Goal: Task Accomplishment & Management: Manage account settings

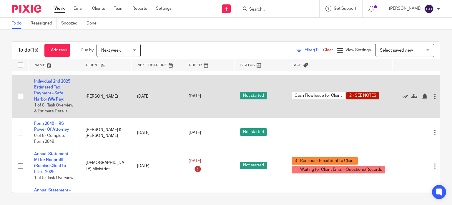
scroll to position [470, 0]
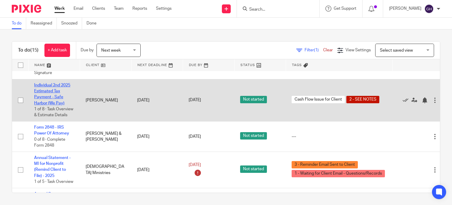
click at [49, 90] on link "Individual 2nd 2025 Estimated Tax Payment - Safe Harbor (We Pay)" at bounding box center [52, 94] width 36 height 22
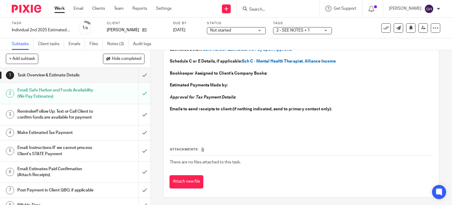
scroll to position [89, 0]
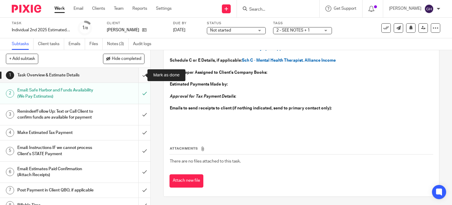
click at [140, 77] on input "submit" at bounding box center [75, 75] width 151 height 15
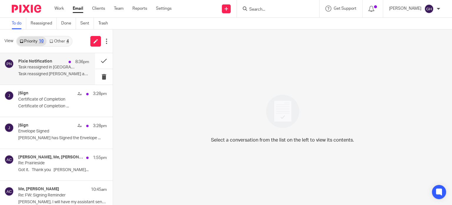
click at [48, 67] on p "Task reassigned in [GEOGRAPHIC_DATA]" at bounding box center [46, 67] width 57 height 5
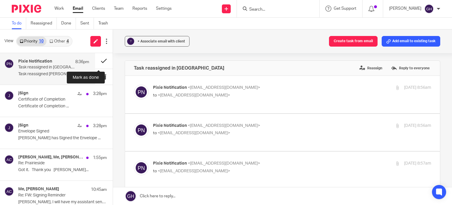
click at [98, 62] on button at bounding box center [104, 61] width 18 height 16
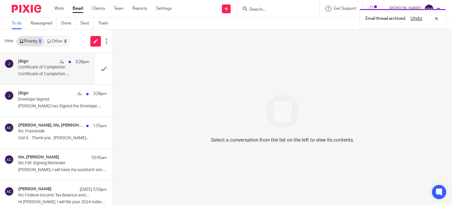
click at [40, 74] on p "Certificate of Completion ..." at bounding box center [53, 74] width 71 height 5
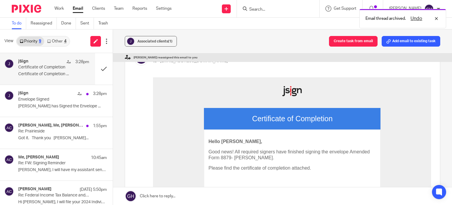
scroll to position [72, 0]
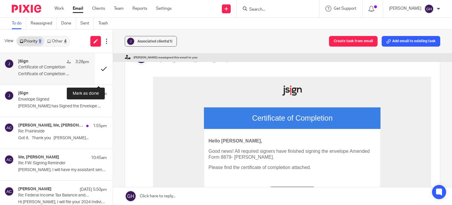
click at [96, 67] on button at bounding box center [104, 69] width 18 height 32
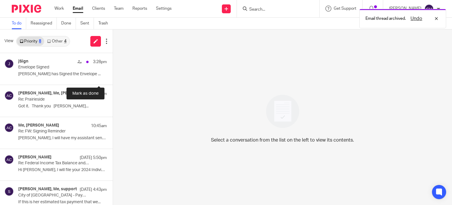
click at [113, 67] on button at bounding box center [115, 69] width 5 height 32
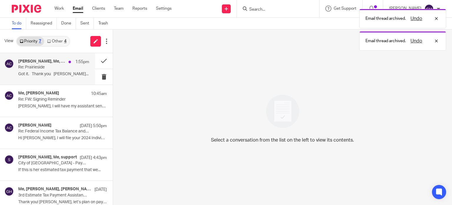
click at [56, 72] on p "Got it. Thank you Steve..." at bounding box center [53, 74] width 71 height 5
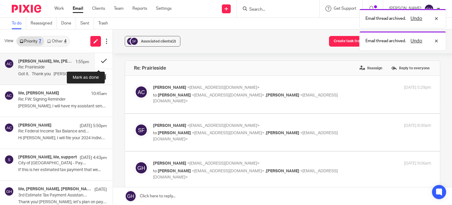
scroll to position [0, 0]
click at [100, 60] on button at bounding box center [104, 61] width 18 height 16
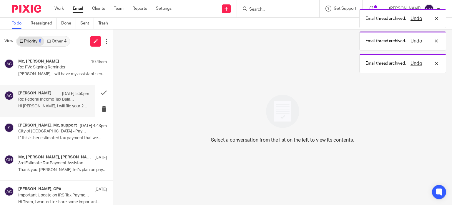
click at [60, 107] on p "Hi Mona, I will file your 2024 Individual..." at bounding box center [53, 106] width 71 height 5
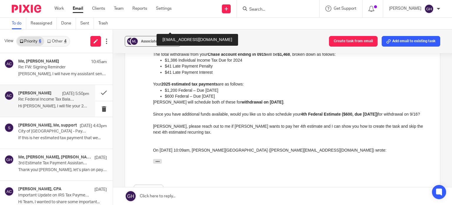
scroll to position [75, 0]
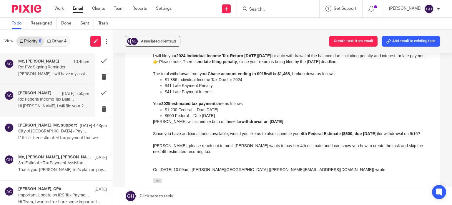
click at [50, 68] on p "Re: FW: Signing Reminder" at bounding box center [46, 67] width 57 height 5
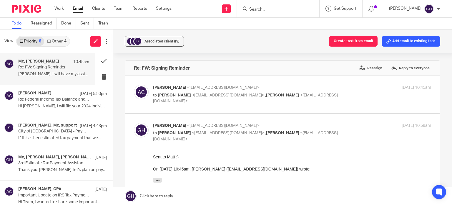
scroll to position [0, 0]
click at [61, 81] on div "Me, Amy Corfixsen 10:45am Re: FW: Signing Reminder Jack, I will have my assista…" at bounding box center [47, 69] width 95 height 32
click at [163, 107] on label at bounding box center [282, 94] width 315 height 37
click at [134, 85] on input "checkbox" at bounding box center [134, 84] width 0 height 0
checkbox input "true"
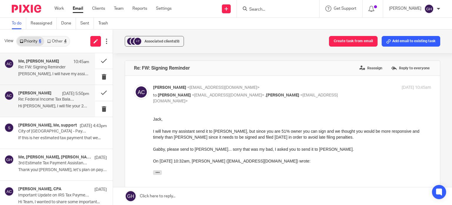
click at [43, 116] on div "Amy Corfixsen Sep 14 5:50pm Re: Federal Income Tax Balance and Estimated Tax Pa…" at bounding box center [47, 101] width 95 height 32
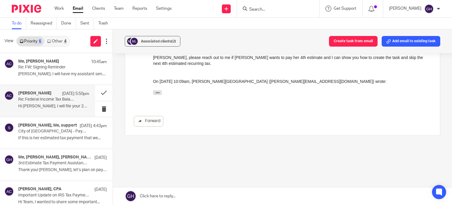
scroll to position [171, 0]
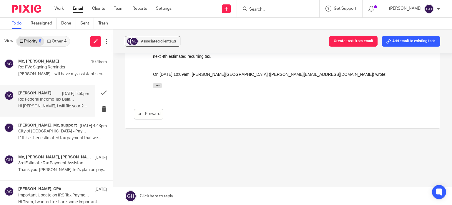
click at [54, 42] on link "Other 4" at bounding box center [56, 41] width 25 height 9
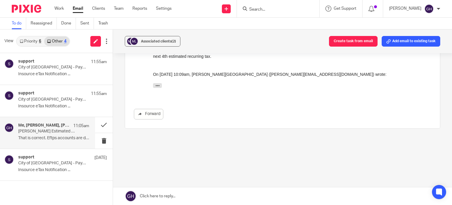
click at [63, 135] on div "Me, Holly Utting, Amy Corfixsen 11:05am Mona Guyton Estimated Payments That is …" at bounding box center [53, 133] width 71 height 20
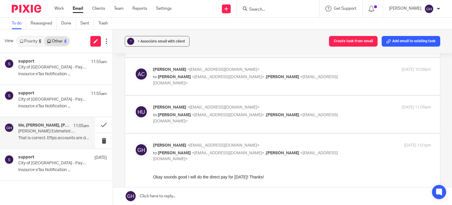
scroll to position [106, 0]
click at [204, 107] on label at bounding box center [282, 114] width 315 height 37
click at [134, 105] on input "checkbox" at bounding box center [134, 104] width 0 height 0
checkbox input "true"
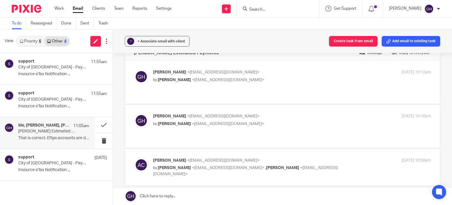
scroll to position [0, 0]
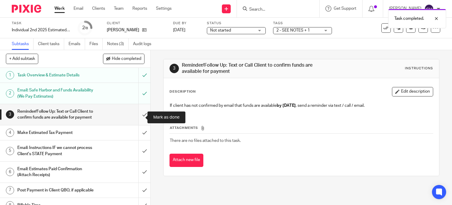
click at [138, 118] on input "submit" at bounding box center [75, 114] width 151 height 21
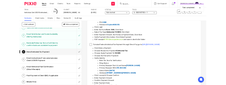
scroll to position [179, 0]
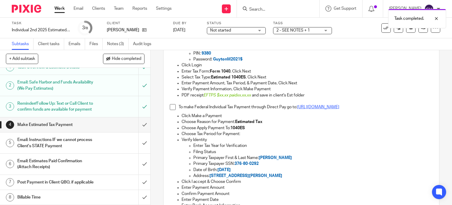
click at [322, 106] on link "https://www.irs.gov/payments/direct-pay" at bounding box center [319, 107] width 42 height 4
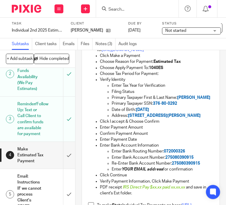
scroll to position [305, 0]
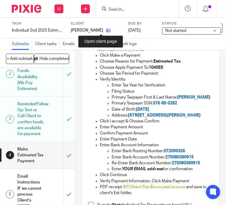
click at [106, 31] on icon at bounding box center [108, 30] width 4 height 4
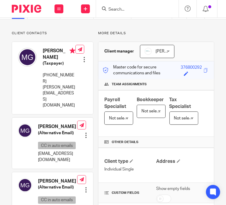
scroll to position [19, 0]
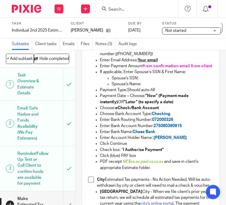
scroll to position [560, 0]
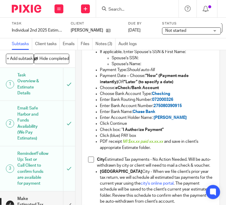
click at [159, 102] on span "072000326" at bounding box center [162, 100] width 21 height 4
copy span "072000326"
click at [173, 108] on span "275080390915" at bounding box center [167, 106] width 28 height 4
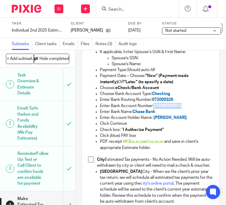
copy span "275080390915"
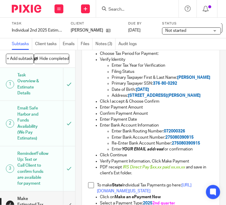
scroll to position [325, 0]
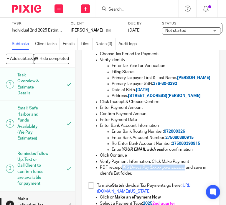
drag, startPoint x: 119, startPoint y: 172, endPoint x: 183, endPoint y: 174, distance: 64.0
click at [183, 174] on p "PDF receipt IRS Direct Pay $xx.xx paid xx.xx.xx and save in client's Est folder." at bounding box center [156, 170] width 113 height 12
copy p "IRS Direct Pay $xx.xx paid xx.xx.xx"
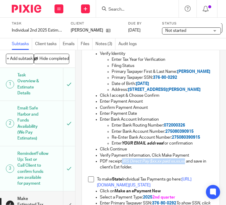
scroll to position [331, 0]
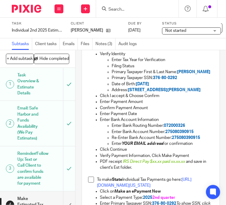
click at [180, 128] on span "072000326" at bounding box center [174, 125] width 21 height 4
copy span "072000326"
click at [182, 134] on span "275080390915" at bounding box center [179, 132] width 28 height 4
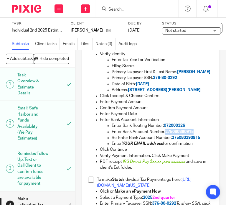
copy span "275080390915"
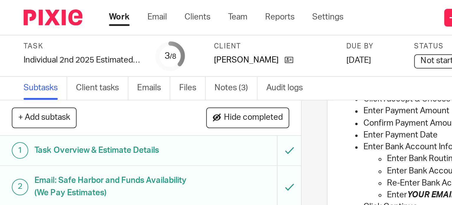
scroll to position [245, 0]
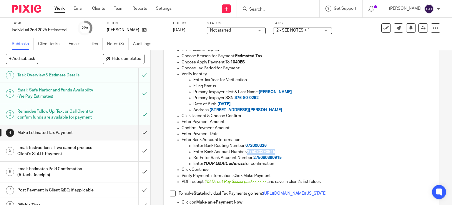
click at [226, 32] on span "2 - SEE NOTES + 1" at bounding box center [294, 30] width 34 height 4
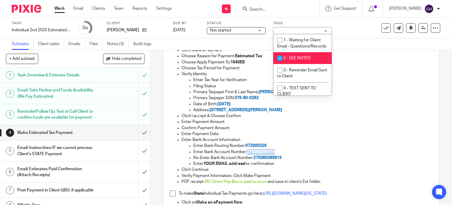
click at [226, 64] on li "2 - SEE NOTES" at bounding box center [303, 58] width 58 height 12
checkbox input "false"
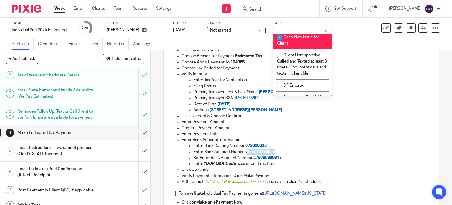
scroll to position [94, 0]
click at [226, 48] on li "Cash Flow Issue for Client" at bounding box center [303, 39] width 58 height 18
checkbox input "false"
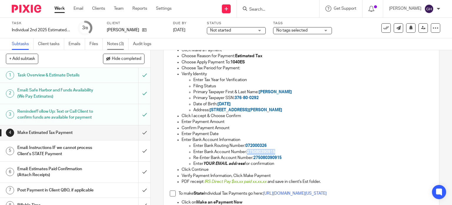
click at [118, 45] on link "Notes (3)" at bounding box center [118, 43] width 22 height 11
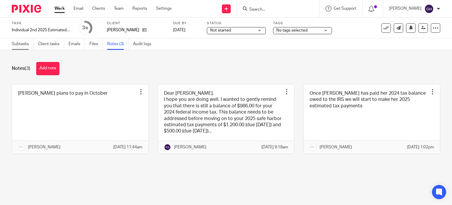
click at [22, 44] on link "Subtasks" at bounding box center [23, 43] width 22 height 11
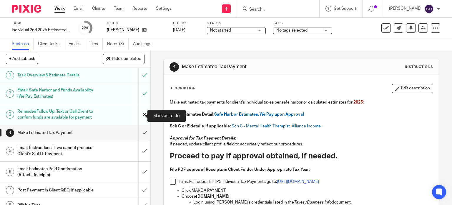
scroll to position [19, 0]
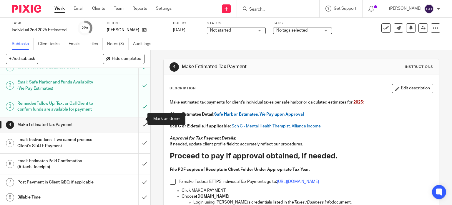
click at [139, 118] on input "submit" at bounding box center [75, 124] width 151 height 15
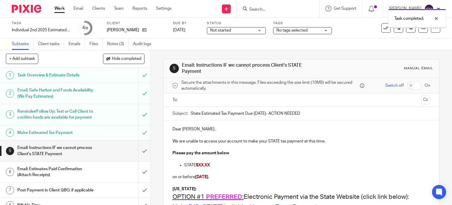
scroll to position [19, 0]
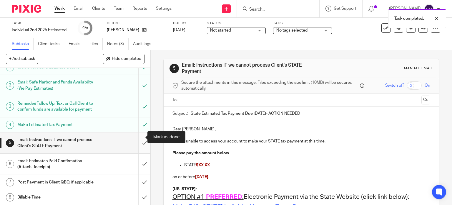
click at [138, 136] on input "submit" at bounding box center [75, 142] width 151 height 21
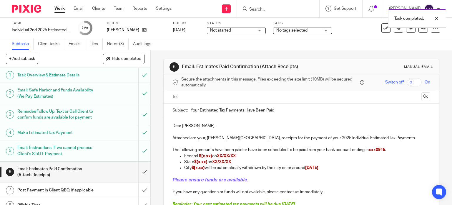
scroll to position [19, 0]
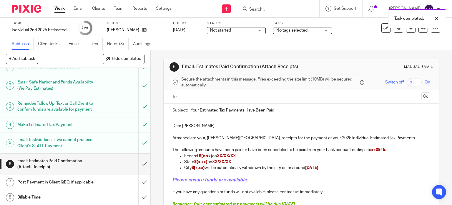
drag, startPoint x: 323, startPoint y: 164, endPoint x: 179, endPoint y: 161, distance: 143.8
click at [179, 161] on ul "Federal $[x.xx} on XX/XX/XX State $[x.xx} on XX/XX/XX City $[x.xx} will be auto…" at bounding box center [302, 162] width 258 height 18
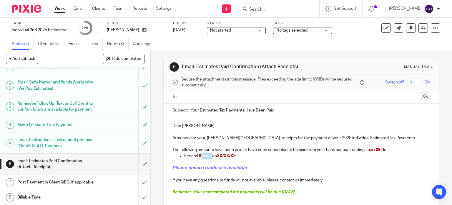
drag, startPoint x: 210, startPoint y: 155, endPoint x: 199, endPoint y: 155, distance: 11.2
click at [199, 155] on p "Federal $[x.xx} on XX/XX/XX" at bounding box center [307, 156] width 247 height 6
click at [202, 156] on span "$1200.00" at bounding box center [207, 156] width 17 height 4
drag, startPoint x: 247, startPoint y: 154, endPoint x: 224, endPoint y: 155, distance: 23.6
click at [224, 155] on p "Federal $1,200.00 on XX/XX/XX" at bounding box center [307, 156] width 247 height 6
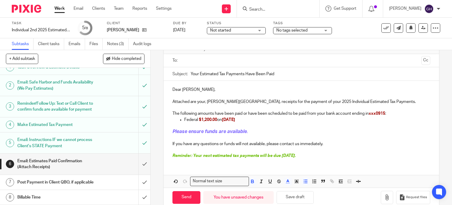
scroll to position [37, 0]
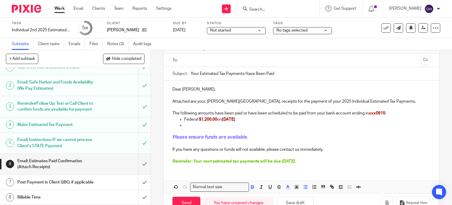
drag, startPoint x: 244, startPoint y: 120, endPoint x: 182, endPoint y: 118, distance: 61.3
click at [184, 118] on p "Federal $1,200.00 on [DATE]" at bounding box center [307, 119] width 247 height 6
copy p "Federal $1,200.00 on [DATE]"
click at [187, 127] on p at bounding box center [307, 125] width 247 height 6
click at [215, 123] on span "$1,200.00" at bounding box center [208, 125] width 18 height 4
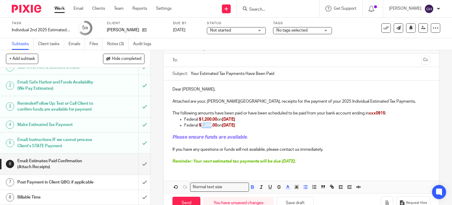
drag, startPoint x: 209, startPoint y: 123, endPoint x: 200, endPoint y: 124, distance: 9.2
click at [200, 124] on span "$1,200.00" at bounding box center [208, 125] width 18 height 4
click at [264, 122] on p "Federal $600.00 on 9.16.2025" at bounding box center [307, 125] width 247 height 6
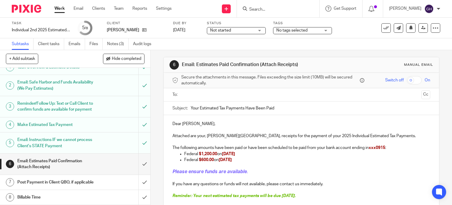
scroll to position [0, 0]
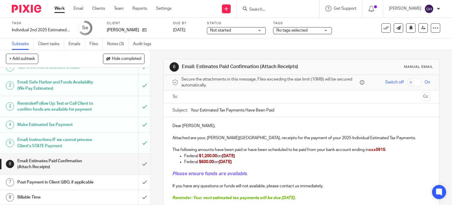
click at [214, 98] on input "text" at bounding box center [302, 96] width 236 height 7
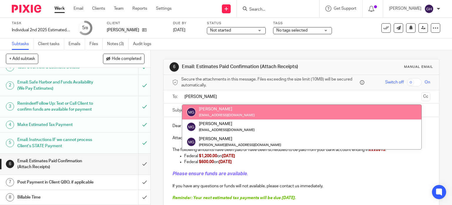
type input "mona"
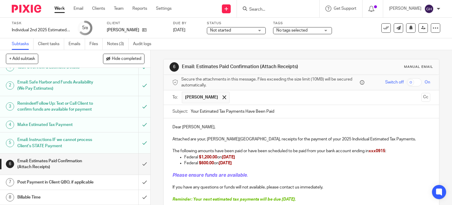
click at [233, 95] on input "text" at bounding box center [326, 97] width 187 height 11
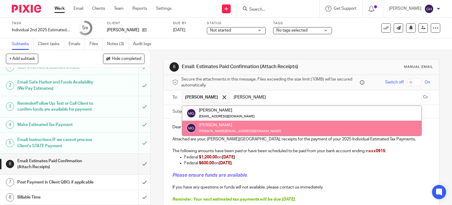
type input "mona"
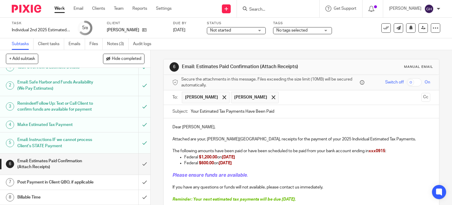
click at [196, 126] on p "Dear Mona Guyton," at bounding box center [302, 127] width 258 height 6
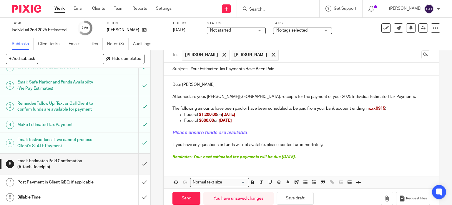
scroll to position [53, 0]
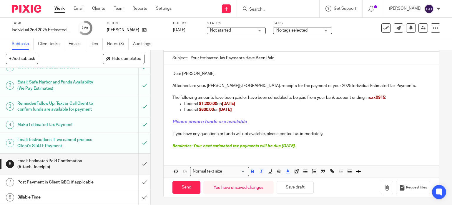
drag, startPoint x: 310, startPoint y: 142, endPoint x: 114, endPoint y: 168, distance: 197.9
click at [114, 168] on div "+ Add subtask Hide completed Cancel + Add 1 Task Overview & Estimate Details 2 …" at bounding box center [226, 127] width 452 height 155
click at [290, 146] on span "Reminder: Your next estimated tax payments will be due September 15." at bounding box center [234, 146] width 123 height 4
click at [290, 145] on span "Reminder: Your next estimated tax payments will be due September 15." at bounding box center [234, 146] width 123 height 4
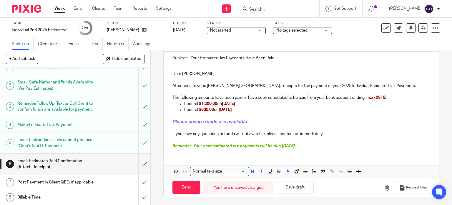
click at [290, 145] on span "Reminder: Your next estimated tax payments will be due September 15." at bounding box center [234, 146] width 123 height 4
click at [296, 144] on span "Reminder: Your next estimated tax payments will be due January15." at bounding box center [234, 146] width 123 height 4
click at [175, 74] on p "Dear Mona," at bounding box center [302, 74] width 258 height 6
drag, startPoint x: 206, startPoint y: 85, endPoint x: 232, endPoint y: 87, distance: 25.4
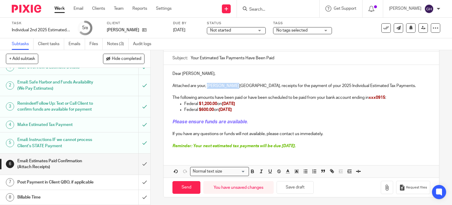
click at [232, 87] on p "Attached are your, Mona Guyton, receipts for the payment of your 2025 Individua…" at bounding box center [302, 86] width 258 height 6
click at [265, 86] on p "Attached are your receipts for the payment of your 2025 Individual Estimated Ta…" at bounding box center [302, 86] width 258 height 6
drag, startPoint x: 265, startPoint y: 86, endPoint x: 273, endPoint y: 85, distance: 8.4
click at [273, 85] on p "Attached are your receipts for the payment of your 2nd and 3rd 2025 Individual …" at bounding box center [302, 86] width 258 height 6
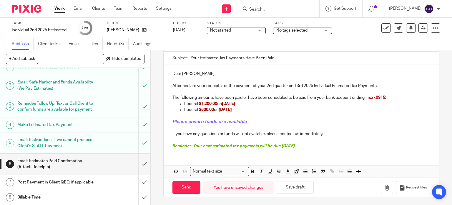
click at [302, 84] on p "Attached are your receipts for the payment of your 2nd quarter and 3rd 2025 Ind…" at bounding box center [302, 86] width 258 height 6
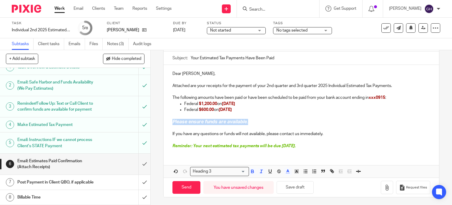
drag, startPoint x: 252, startPoint y: 120, endPoint x: 171, endPoint y: 120, distance: 80.7
click at [173, 120] on h3 "Please ensure funds are available ." at bounding box center [302, 122] width 258 height 6
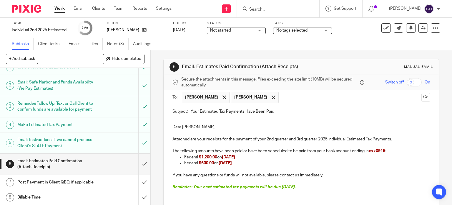
scroll to position [41, 0]
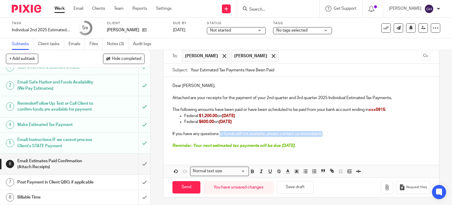
drag, startPoint x: 218, startPoint y: 133, endPoint x: 322, endPoint y: 134, distance: 103.4
click at [322, 134] on p "If you have any questions or funds will not available, please contact us immedi…" at bounding box center [302, 134] width 258 height 6
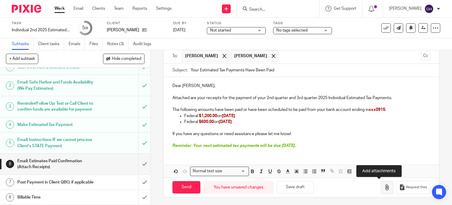
click at [384, 184] on icon "button" at bounding box center [387, 187] width 6 height 6
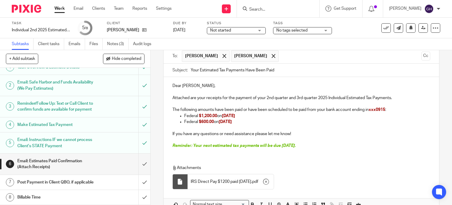
scroll to position [64, 0]
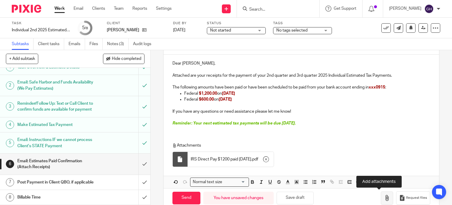
click at [384, 196] on icon "button" at bounding box center [387, 198] width 6 height 6
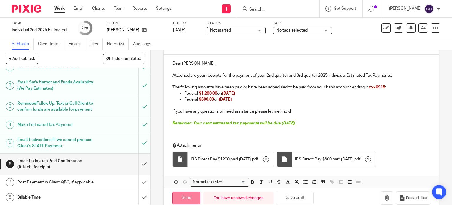
click at [186, 196] on input "Send" at bounding box center [187, 197] width 28 height 13
type input "Sent"
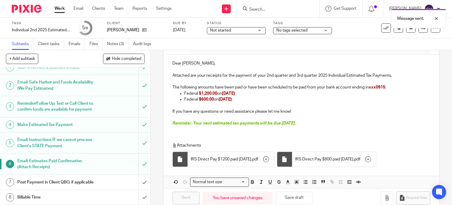
click at [114, 181] on div "Post Payment in Client QBO, if applicable" at bounding box center [74, 182] width 115 height 9
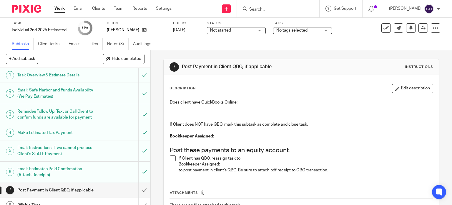
scroll to position [19, 0]
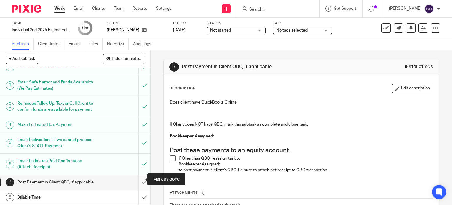
click at [138, 179] on input "submit" at bounding box center [75, 182] width 151 height 15
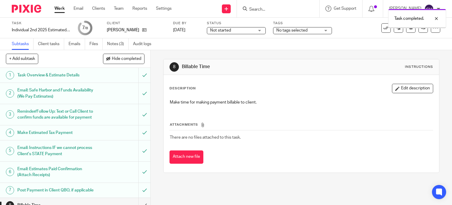
scroll to position [19, 0]
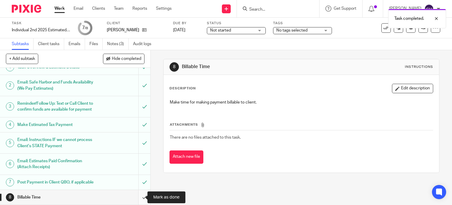
click at [139, 197] on input "submit" at bounding box center [75, 197] width 151 height 15
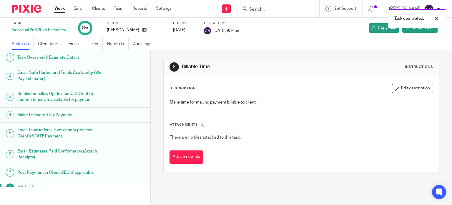
click at [268, 7] on div "Task completed." at bounding box center [336, 17] width 220 height 22
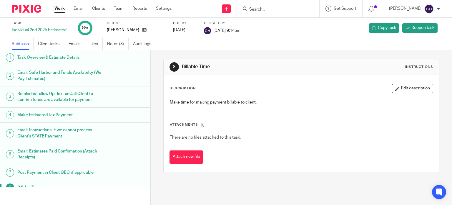
click at [255, 11] on input "Search" at bounding box center [275, 9] width 53 height 5
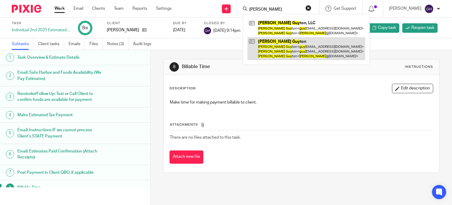
type input "[PERSON_NAME]"
click at [284, 44] on link at bounding box center [307, 48] width 118 height 23
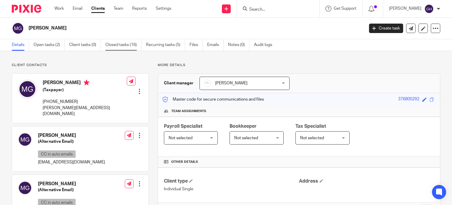
click at [121, 44] on link "Closed tasks (16)" at bounding box center [123, 44] width 36 height 11
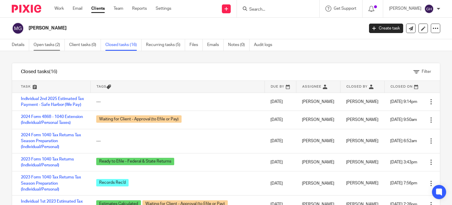
click at [60, 44] on link "Open tasks (2)" at bounding box center [49, 44] width 31 height 11
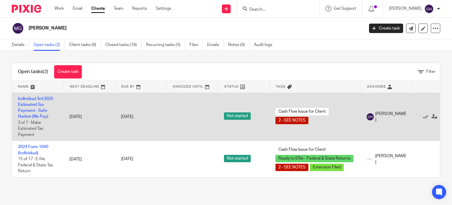
click at [37, 106] on td "Individual 3rd 2025 Estimated Tax Payment - Safe Harbor (We Pay) 3 of 7 · Make …" at bounding box center [38, 117] width 52 height 48
click at [41, 110] on link "Individual 3rd 2025 Estimated Tax Payment - Safe Harbor (We Pay)" at bounding box center [35, 108] width 35 height 22
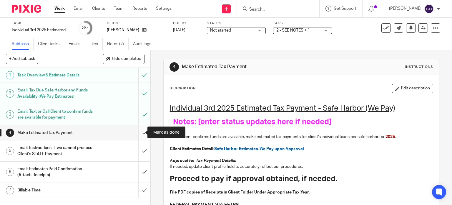
click at [138, 132] on input "submit" at bounding box center [75, 132] width 151 height 15
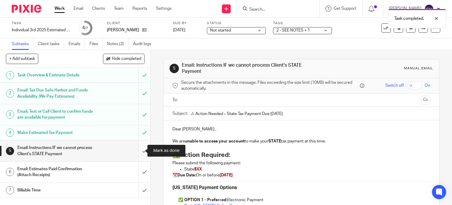
click at [136, 151] on input "submit" at bounding box center [75, 150] width 151 height 21
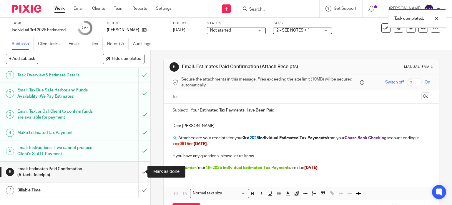
click at [142, 170] on input "submit" at bounding box center [75, 171] width 151 height 21
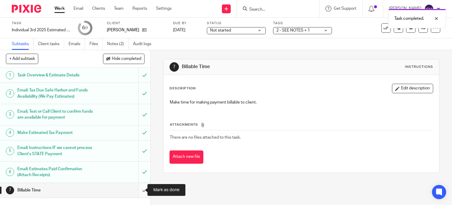
click at [140, 189] on input "submit" at bounding box center [75, 190] width 151 height 15
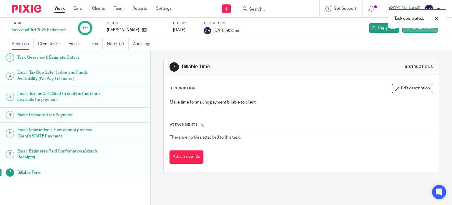
click at [412, 29] on span "Reopen task" at bounding box center [423, 28] width 23 height 6
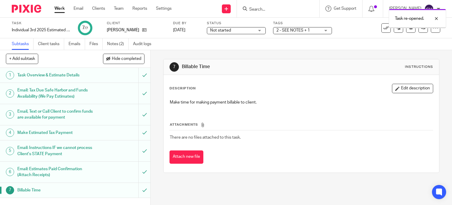
click at [292, 31] on span "2 - SEE NOTES + 1" at bounding box center [294, 30] width 34 height 4
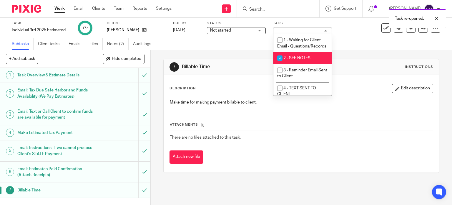
click at [277, 64] on input "checkbox" at bounding box center [280, 57] width 11 height 11
checkbox input "false"
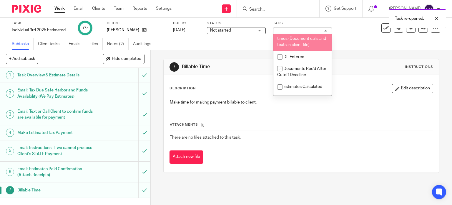
scroll to position [112, 0]
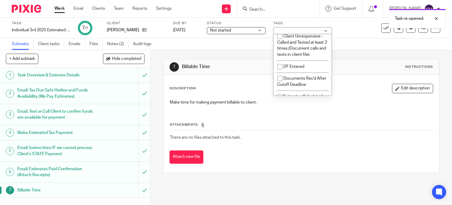
click at [279, 24] on input "checkbox" at bounding box center [280, 18] width 11 height 11
checkbox input "false"
click at [252, 27] on div "Not started Not started Not started In progress 1" at bounding box center [236, 30] width 59 height 7
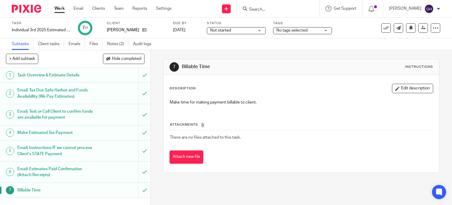
click at [254, 29] on span "Not started" at bounding box center [232, 30] width 44 height 6
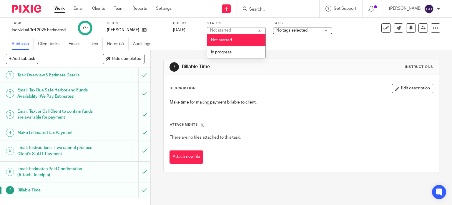
click at [254, 29] on div "Not started Not started" at bounding box center [236, 30] width 59 height 7
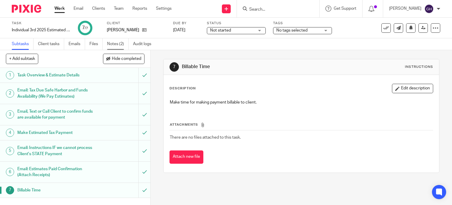
click at [122, 42] on link "Notes (2)" at bounding box center [118, 43] width 22 height 11
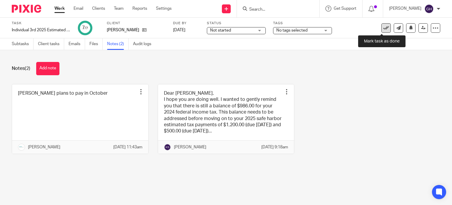
click at [384, 27] on icon at bounding box center [387, 28] width 6 height 6
